Goal: Go to known website: Access a specific website the user already knows

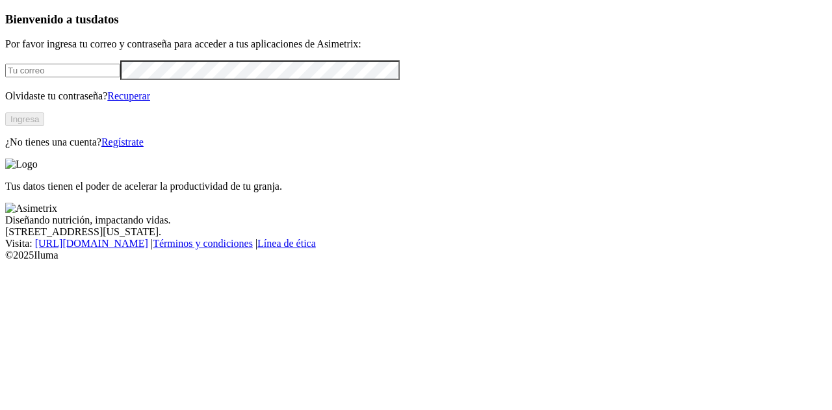
click at [120, 77] on input "email" at bounding box center [62, 71] width 115 height 14
type input "[PERSON_NAME][EMAIL_ADDRESS][PERSON_NAME][DOMAIN_NAME]"
click input "submit" at bounding box center [0, 0] width 0 height 0
